Goal: Task Accomplishment & Management: Manage account settings

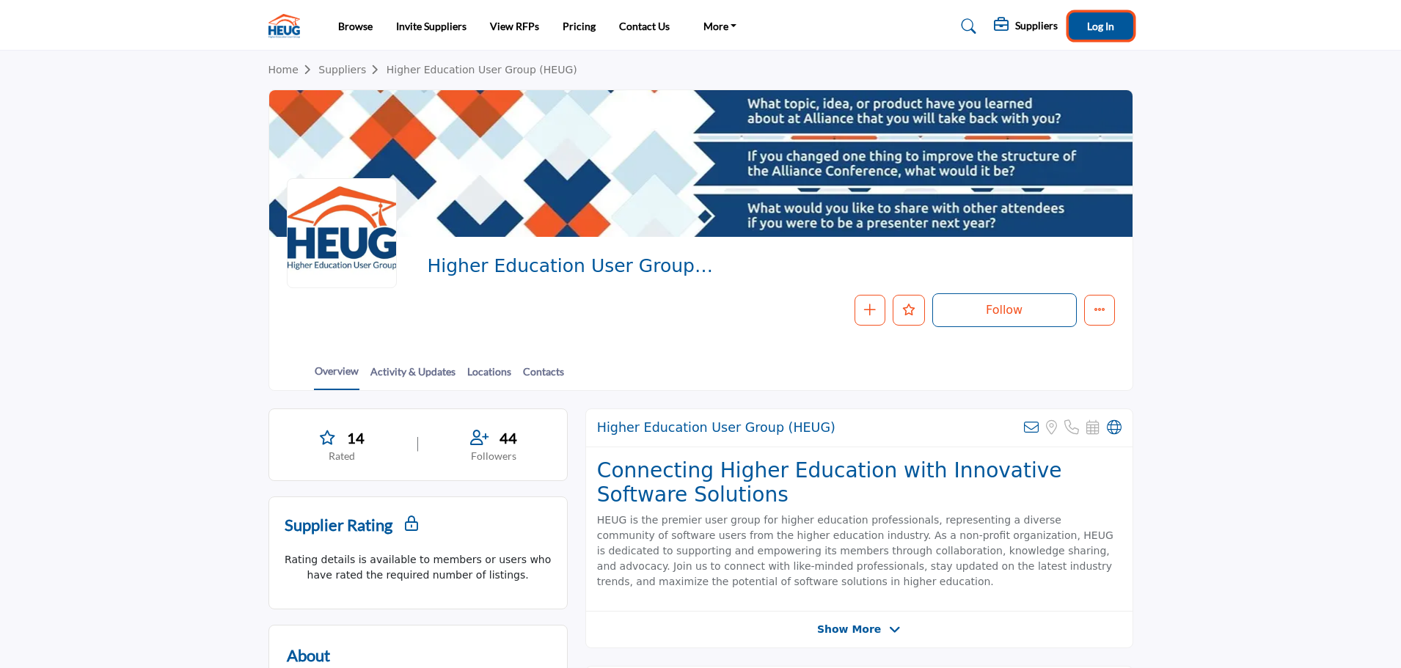
click at [1086, 26] on button "Log In" at bounding box center [1101, 25] width 65 height 27
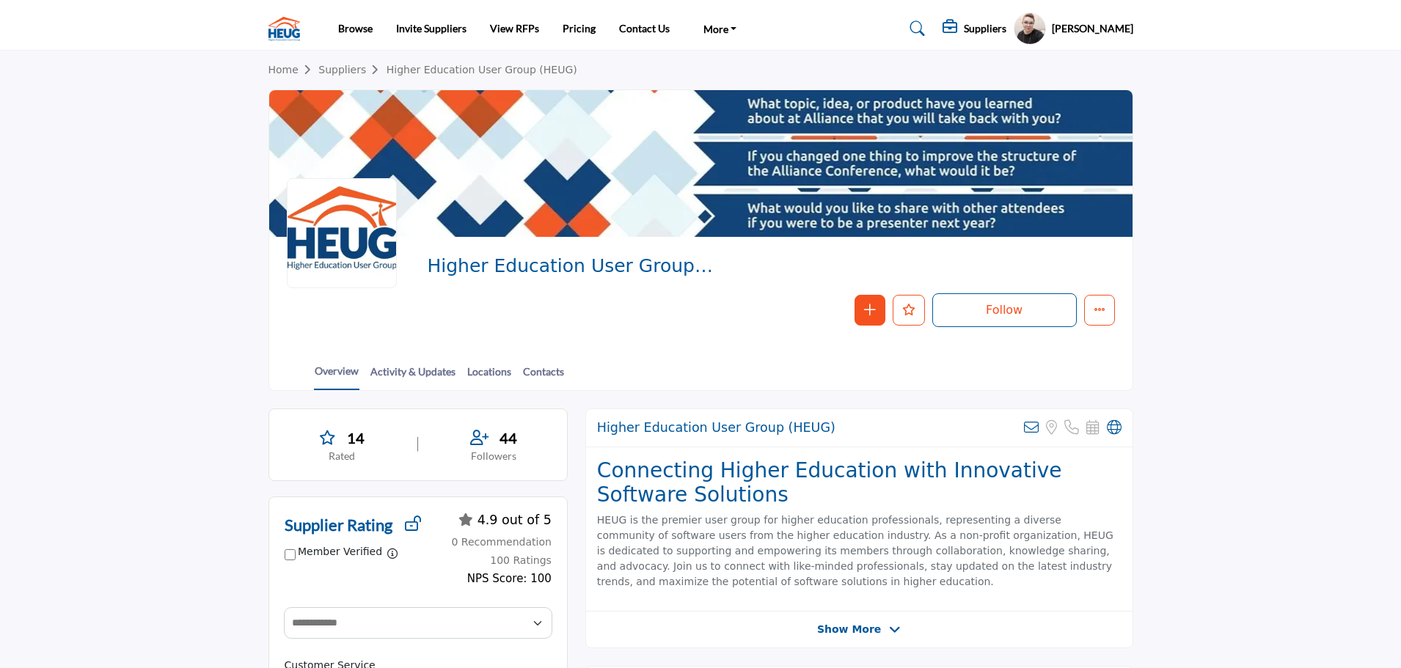
drag, startPoint x: 1100, startPoint y: 32, endPoint x: 1067, endPoint y: 32, distance: 33.0
click at [1100, 32] on h5 "[PERSON_NAME]" at bounding box center [1092, 28] width 81 height 15
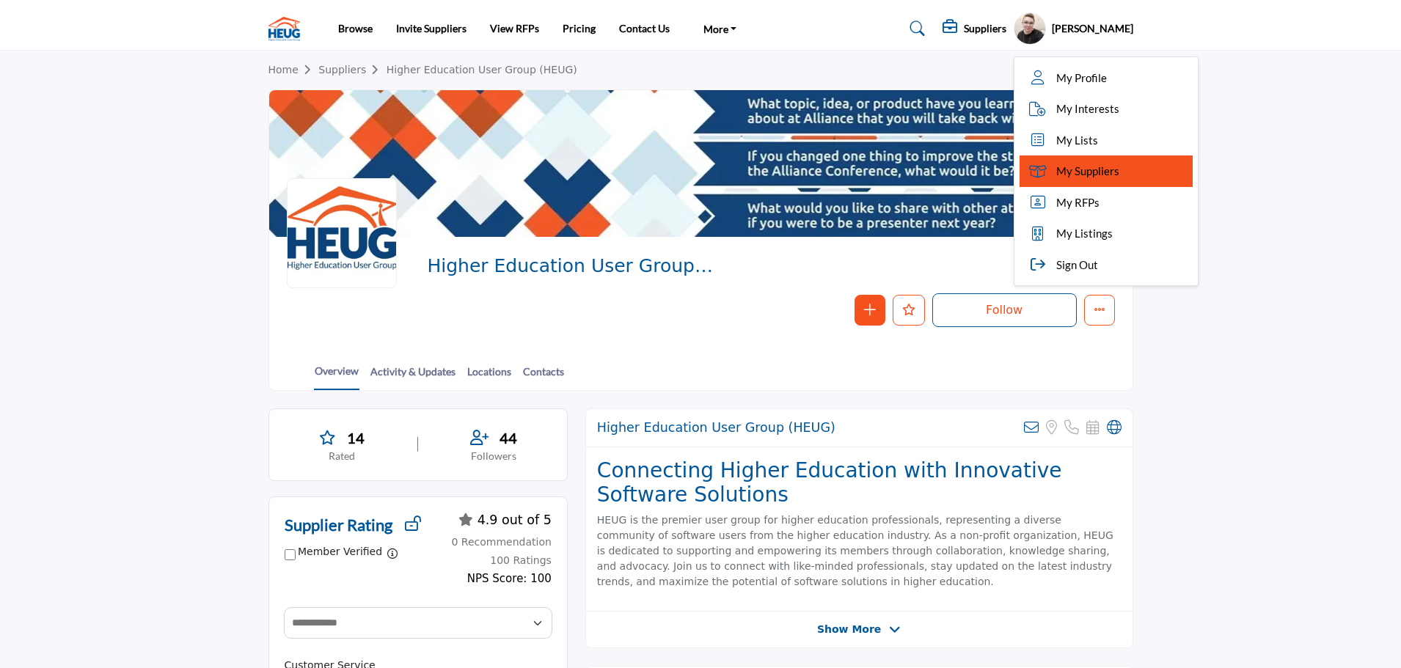
click at [1117, 175] on span "My Suppliers" at bounding box center [1087, 171] width 63 height 17
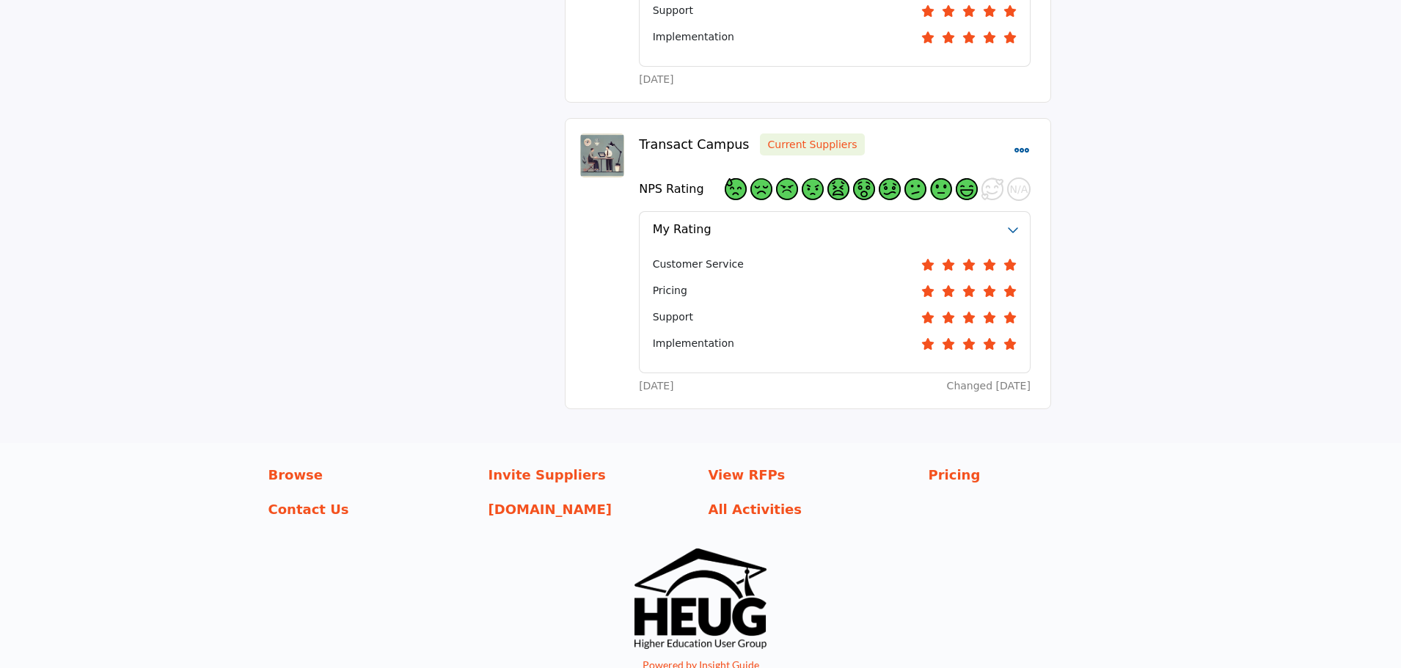
scroll to position [2367, 0]
